Goal: Browse casually: Explore the website without a specific task or goal

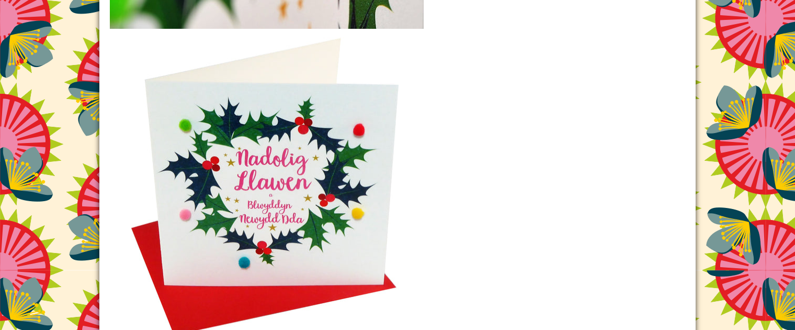
scroll to position [1319, 0]
